Goal: Task Accomplishment & Management: Manage account settings

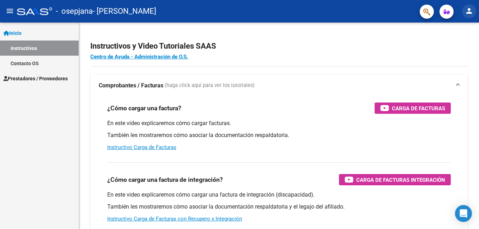
click at [466, 11] on mat-icon "person" at bounding box center [469, 11] width 8 height 8
click at [463, 28] on button "person Mi Perfil" at bounding box center [454, 29] width 43 height 17
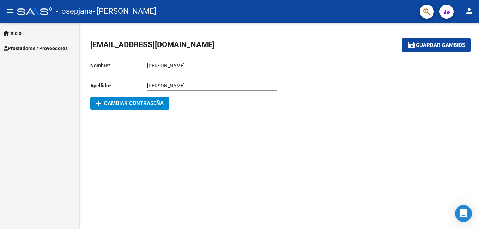
click at [469, 14] on mat-icon "person" at bounding box center [469, 11] width 8 height 8
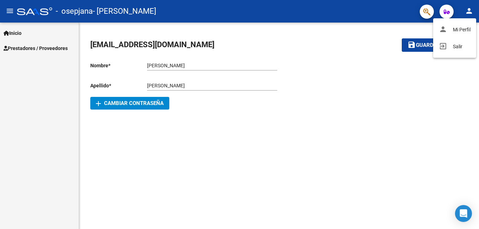
click at [454, 47] on button "exit_to_app Salir" at bounding box center [454, 46] width 43 height 17
